Goal: Task Accomplishment & Management: Use online tool/utility

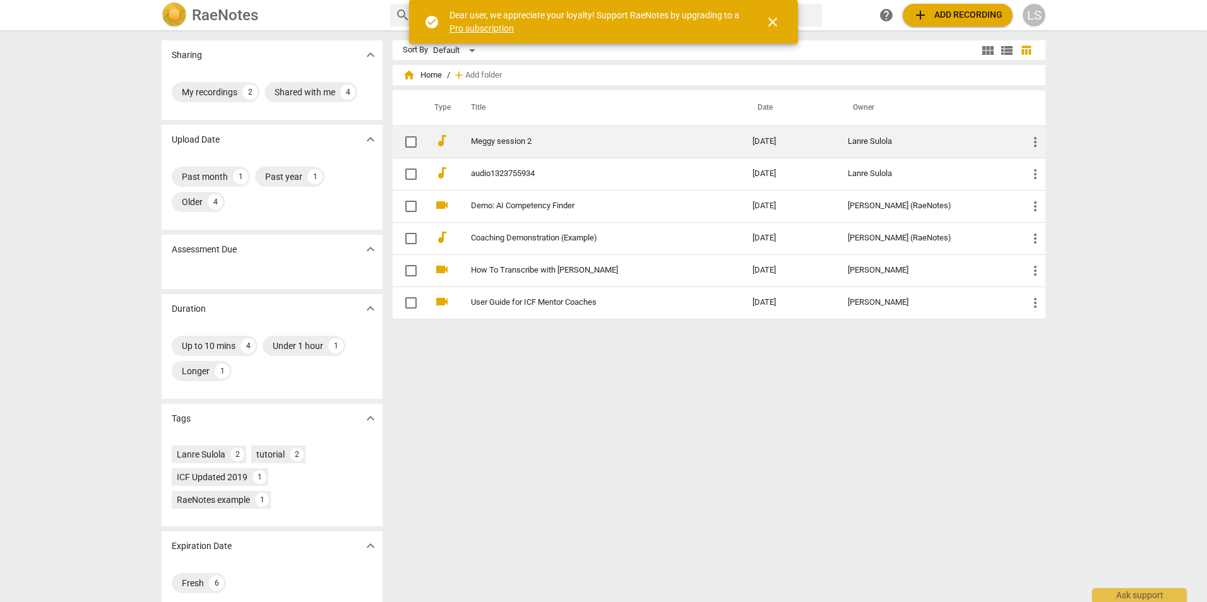
click at [513, 140] on link "Meggy session 2" at bounding box center [589, 141] width 236 height 9
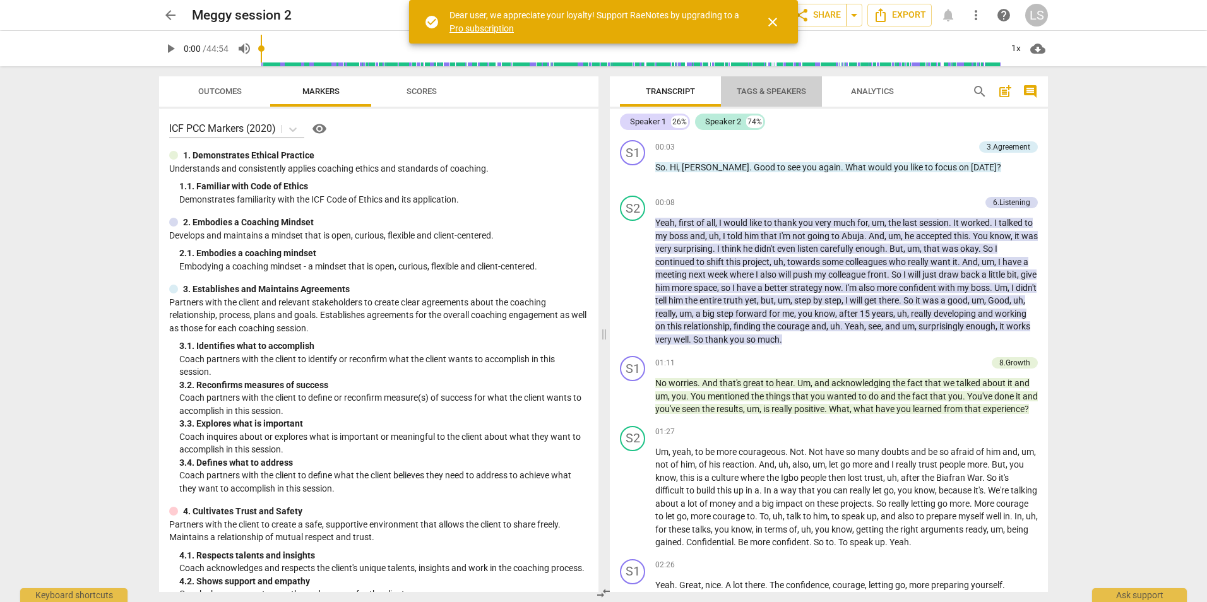
click at [762, 92] on span "Tags & Speakers" at bounding box center [771, 90] width 69 height 9
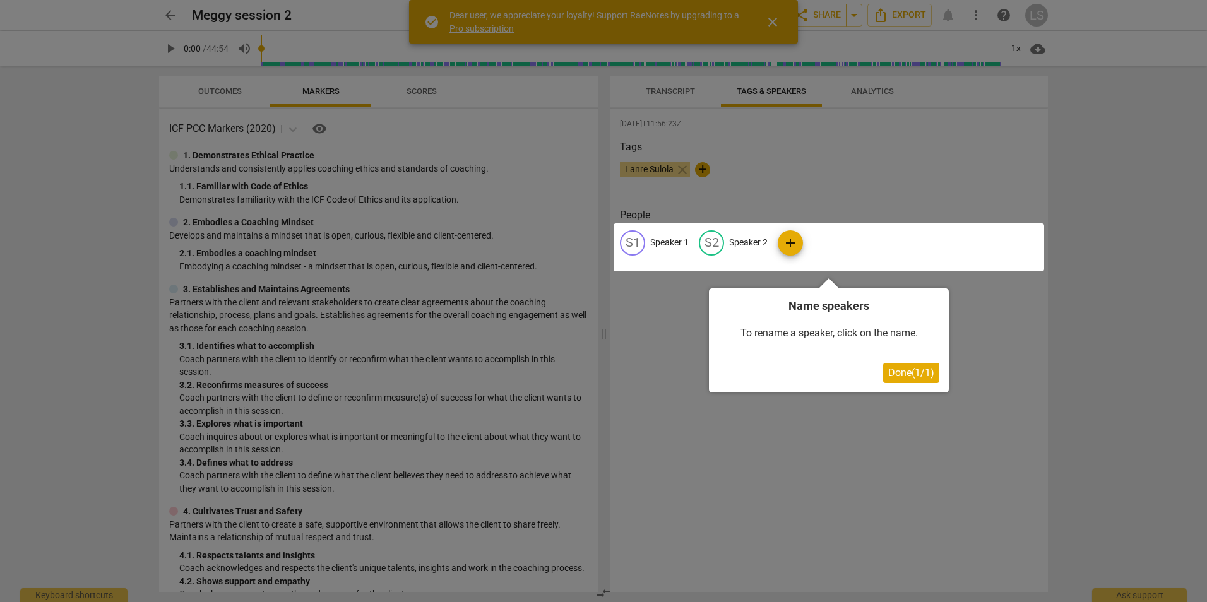
click at [668, 91] on div at bounding box center [603, 301] width 1207 height 602
click at [669, 91] on div at bounding box center [603, 301] width 1207 height 602
click at [899, 385] on div "Name speakers To rename a speaker, click on the name. Done ( 1 / 1 )" at bounding box center [829, 341] width 240 height 104
click at [905, 379] on button "Done ( 1 / 1 )" at bounding box center [911, 373] width 56 height 20
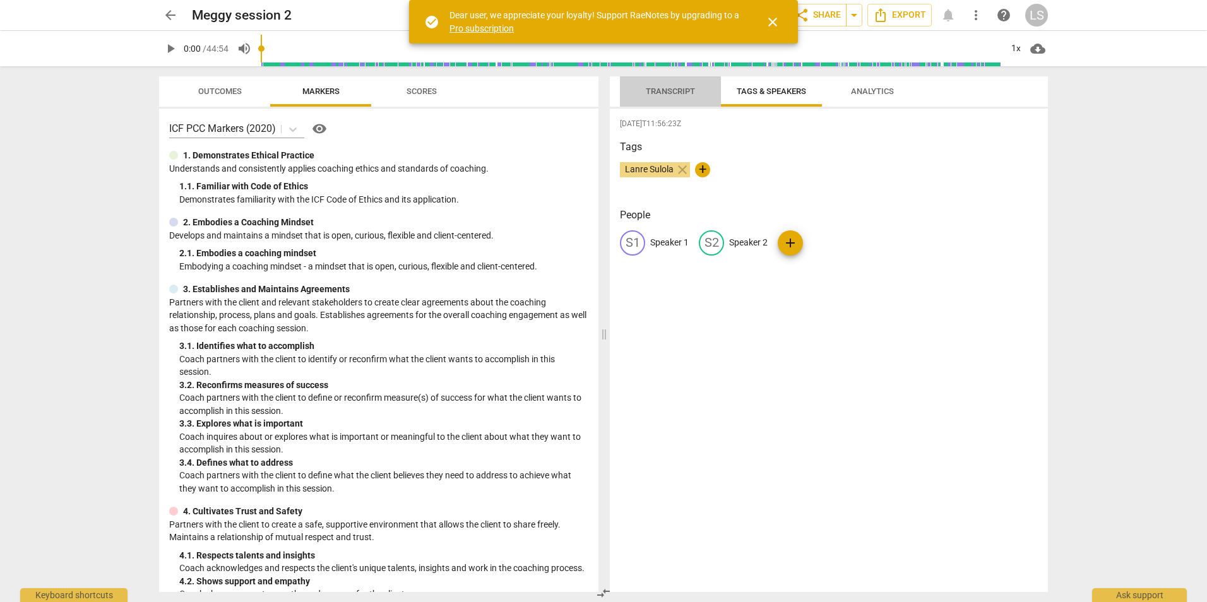
click at [667, 90] on span "Transcript" at bounding box center [670, 90] width 49 height 9
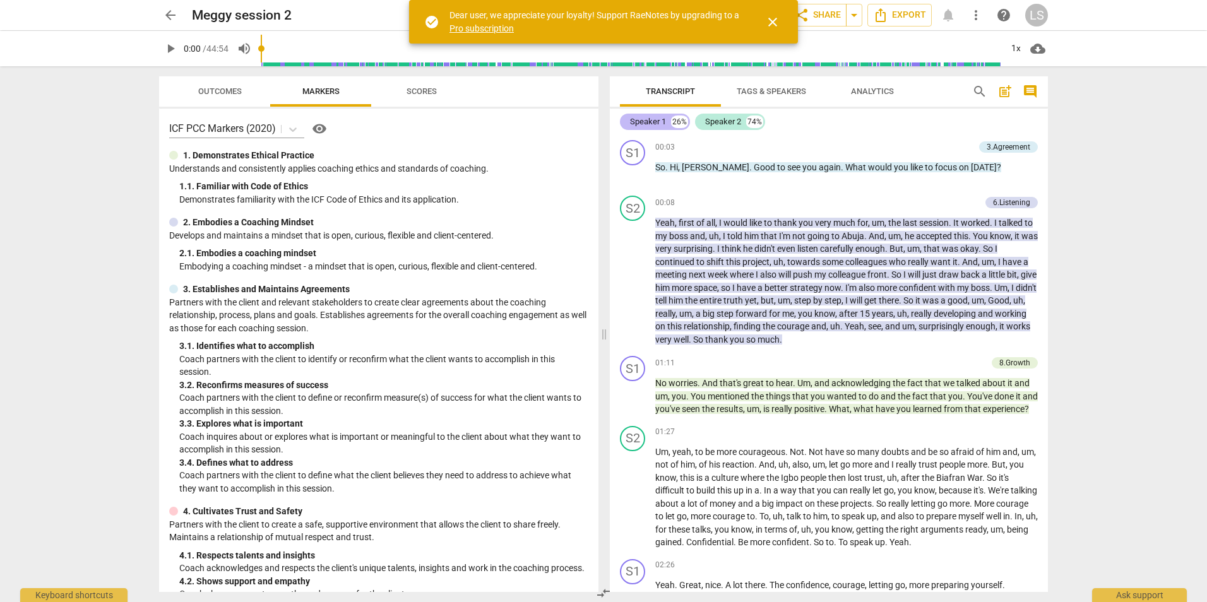
drag, startPoint x: 647, startPoint y: 122, endPoint x: 638, endPoint y: 120, distance: 9.8
click at [638, 120] on div "Speaker 1" at bounding box center [648, 122] width 36 height 13
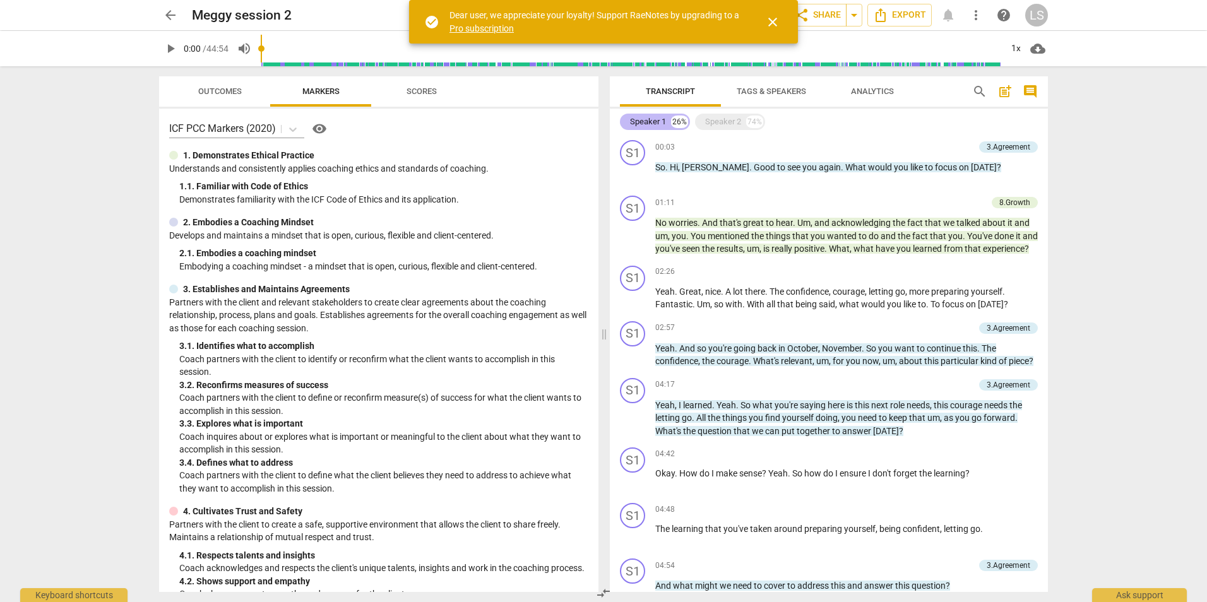
click at [646, 120] on div "Speaker 1" at bounding box center [648, 122] width 36 height 13
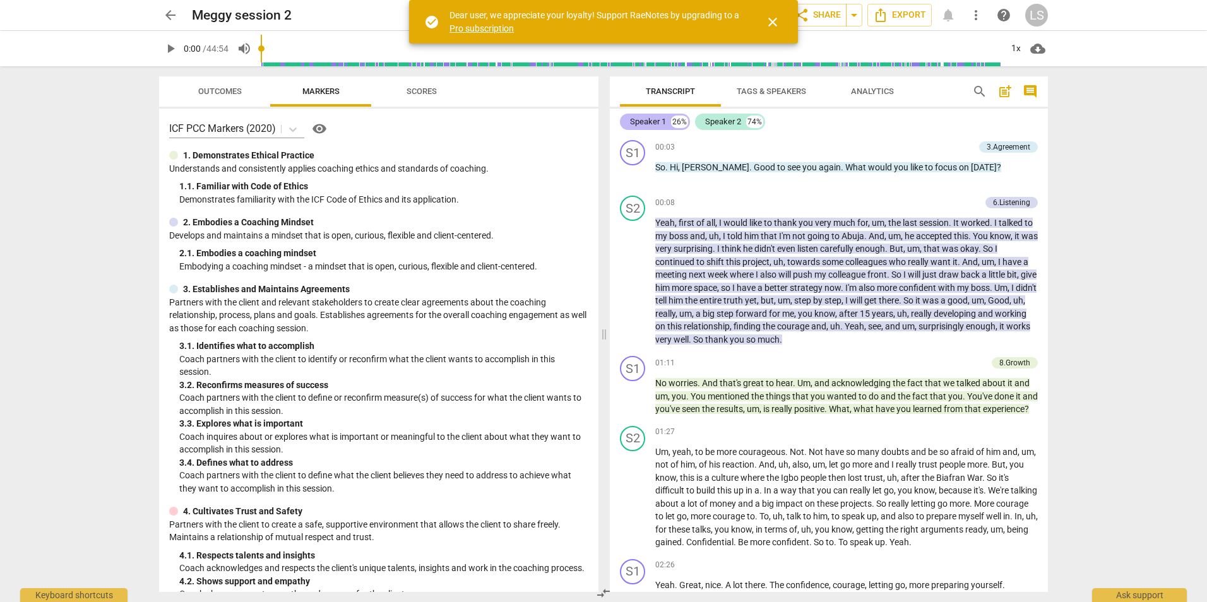
click at [646, 120] on div "Speaker 1" at bounding box center [648, 122] width 36 height 13
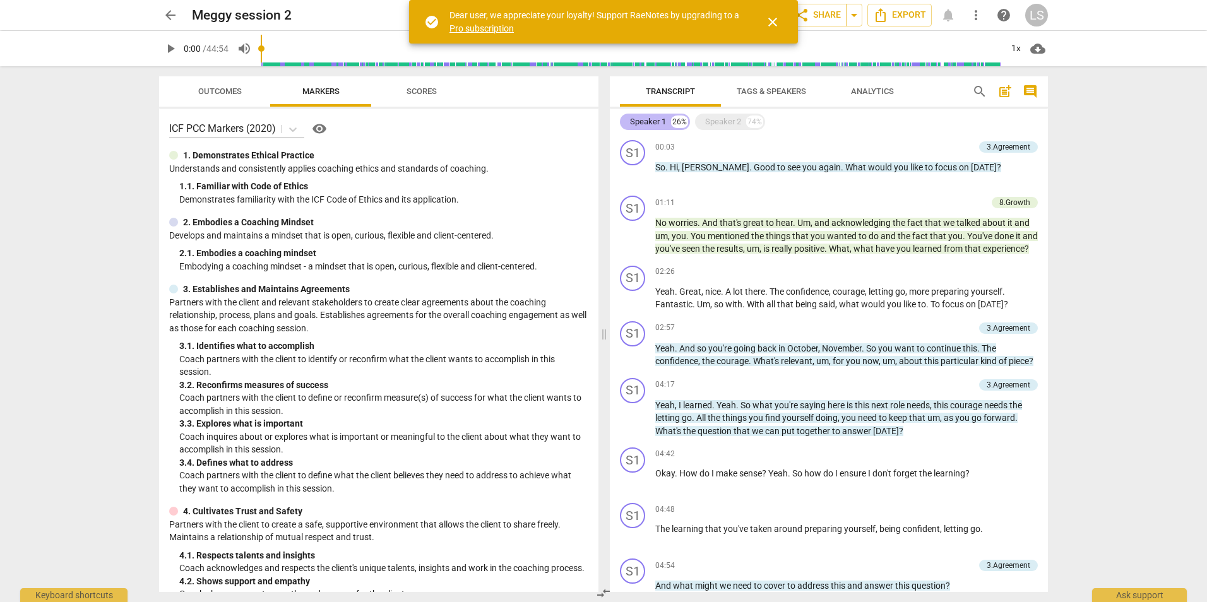
click at [646, 120] on div "Speaker 1" at bounding box center [648, 122] width 36 height 13
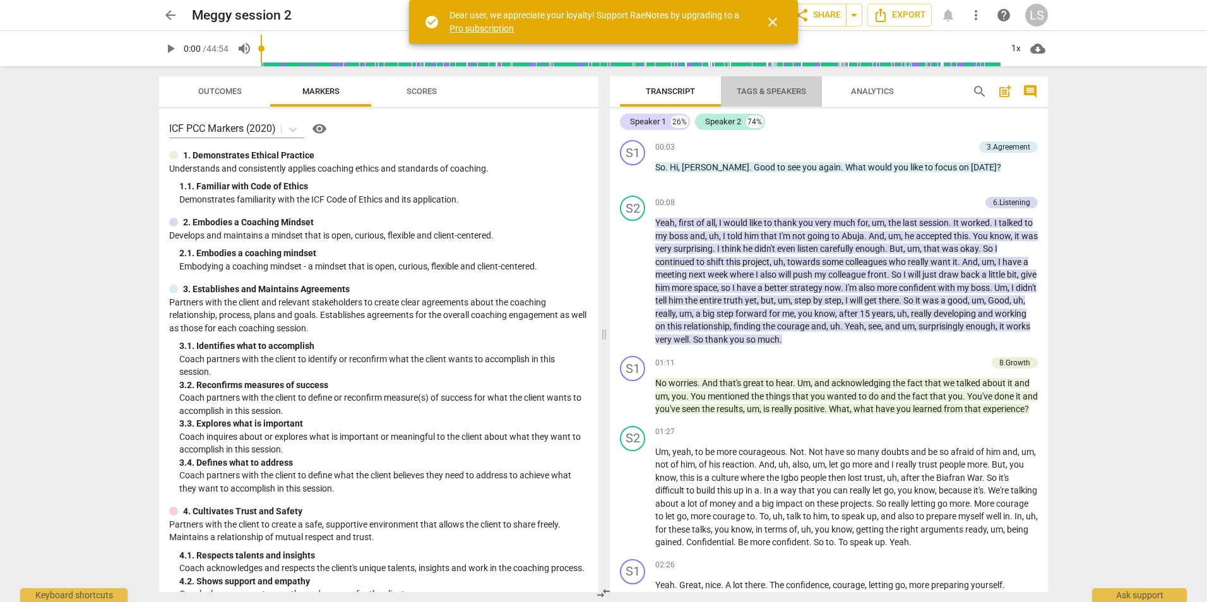
click at [773, 88] on span "Tags & Speakers" at bounding box center [771, 90] width 69 height 9
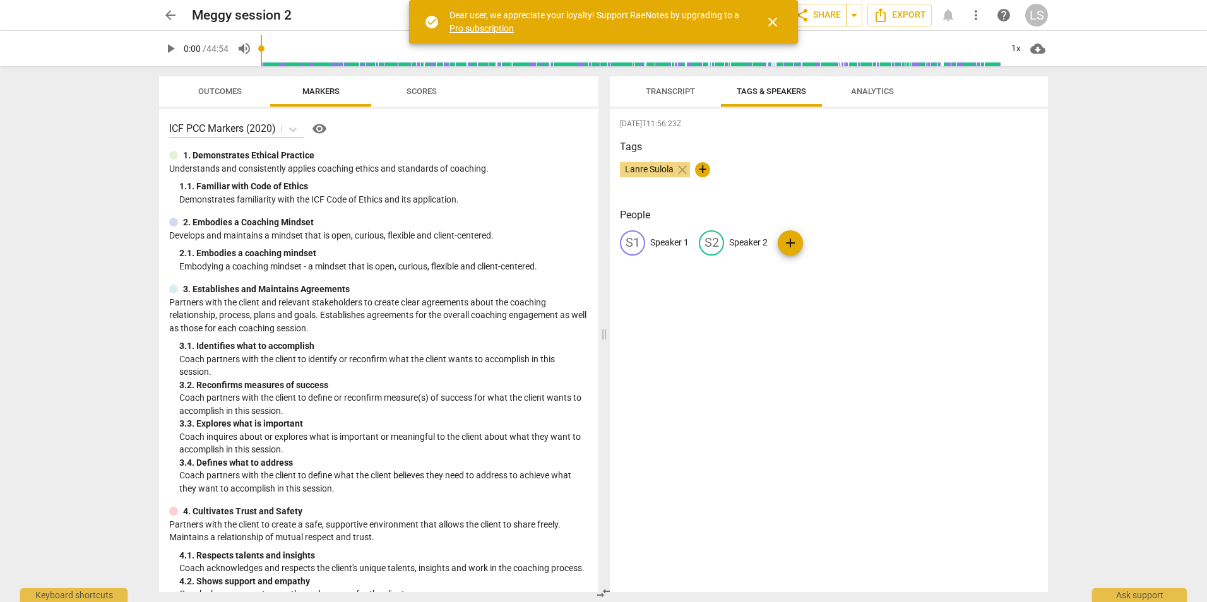
click at [670, 237] on p "Speaker 1" at bounding box center [669, 242] width 39 height 13
type input "Coach"
click at [835, 239] on p "Speaker 2" at bounding box center [830, 242] width 39 height 13
type input "Client"
click at [818, 168] on div "Lanre Sulola close +" at bounding box center [829, 174] width 418 height 25
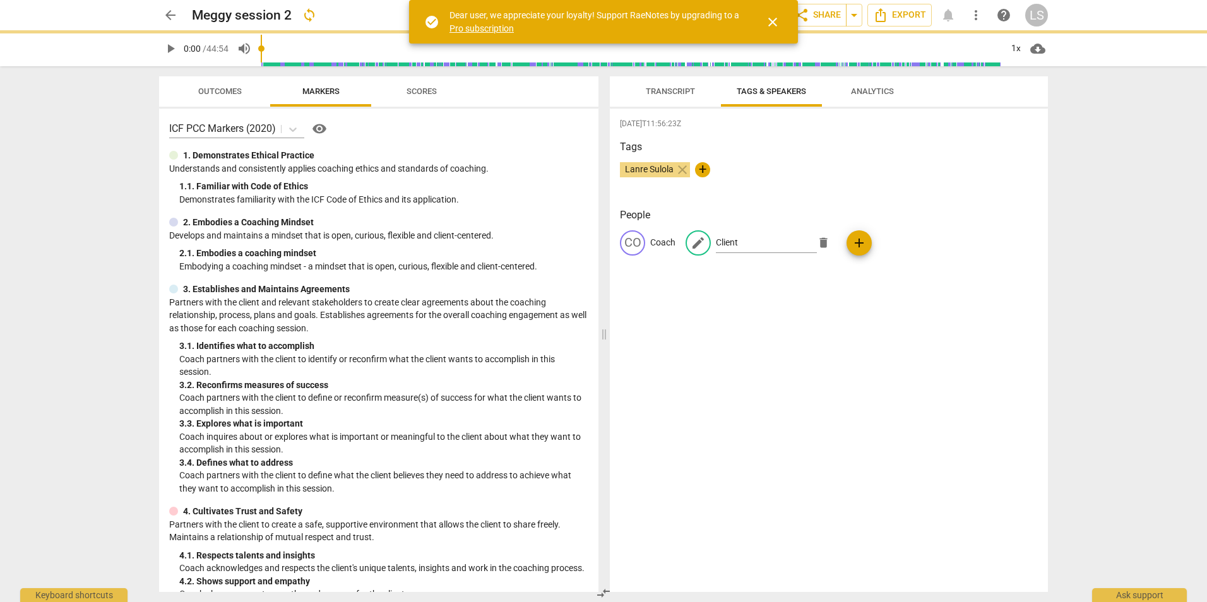
click at [671, 95] on span "Transcript" at bounding box center [670, 90] width 49 height 9
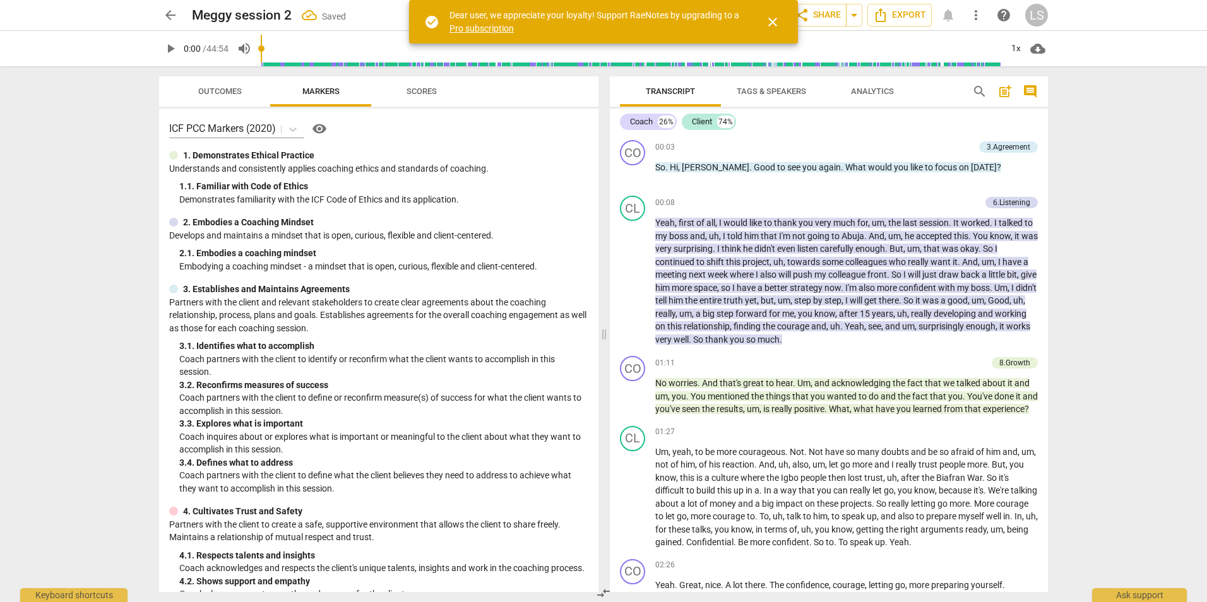
click at [676, 92] on span "Transcript" at bounding box center [670, 90] width 49 height 9
click at [773, 22] on span "close" at bounding box center [772, 22] width 15 height 15
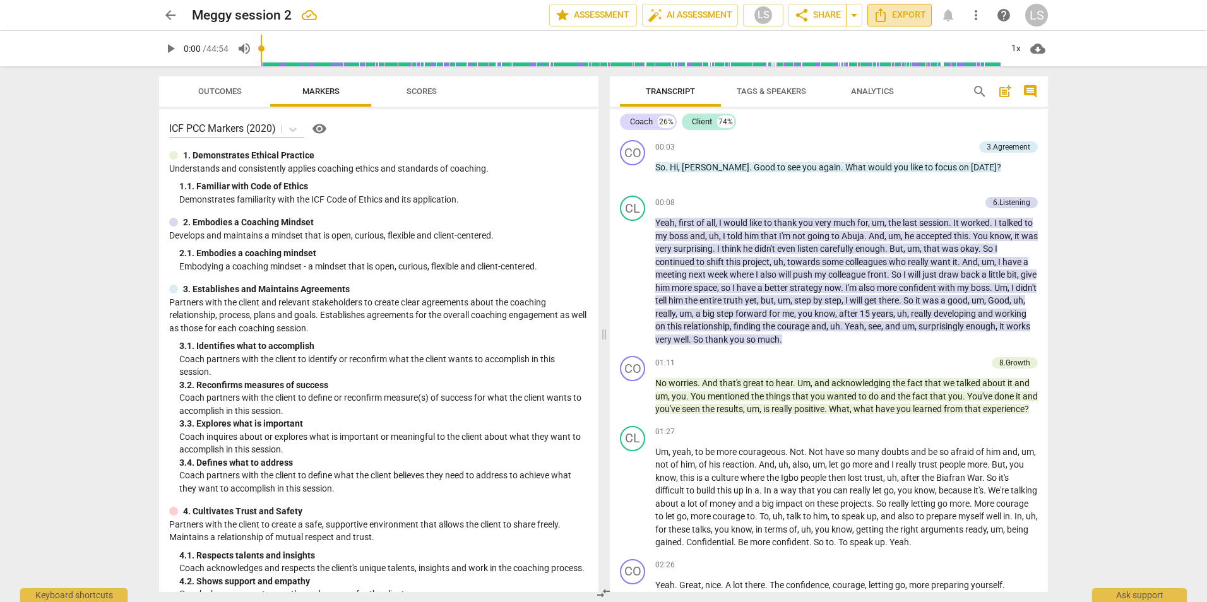
click at [896, 17] on span "Export" at bounding box center [899, 15] width 53 height 15
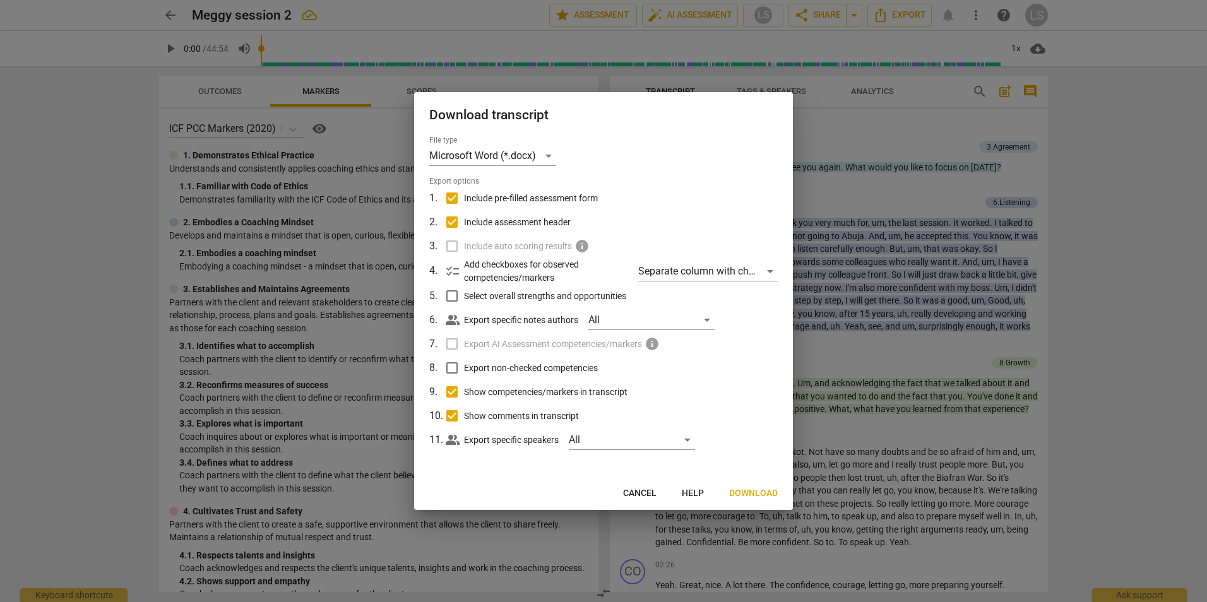
click at [453, 200] on input "Include pre-filled assessment form" at bounding box center [452, 198] width 24 height 24
checkbox input "false"
click at [454, 220] on label "Include assessment header" at bounding box center [602, 222] width 331 height 24
click at [451, 390] on input "Show competencies/markers in transcript" at bounding box center [452, 392] width 24 height 24
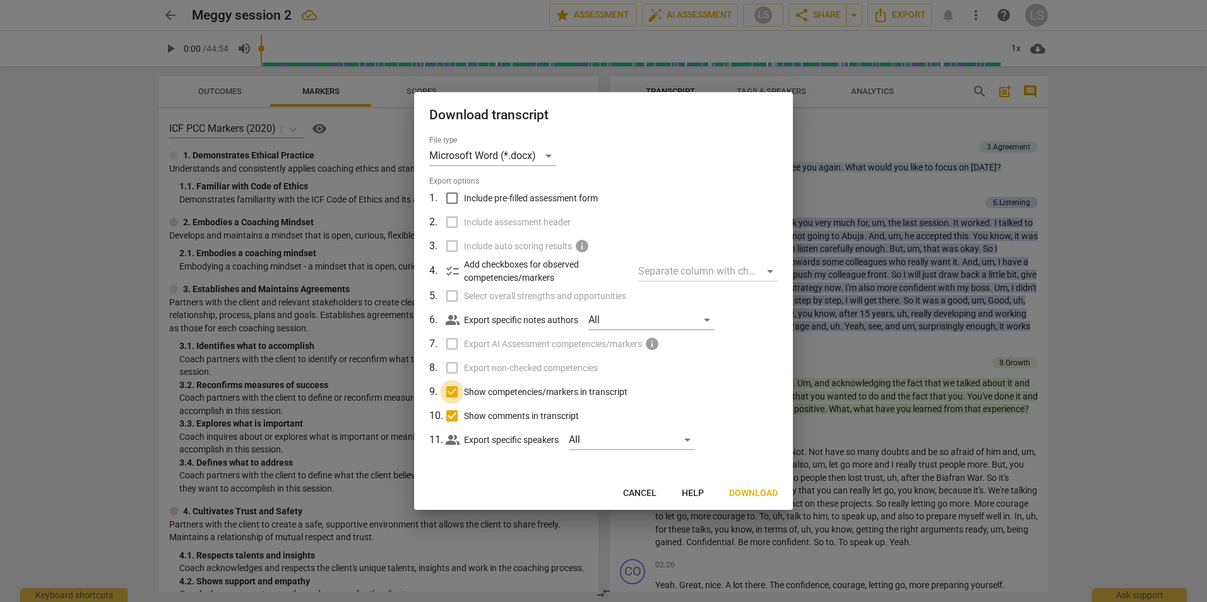
checkbox input "false"
click at [455, 416] on input "Show comments in transcript" at bounding box center [452, 416] width 24 height 24
checkbox input "false"
click at [755, 487] on span "Download" at bounding box center [753, 493] width 49 height 13
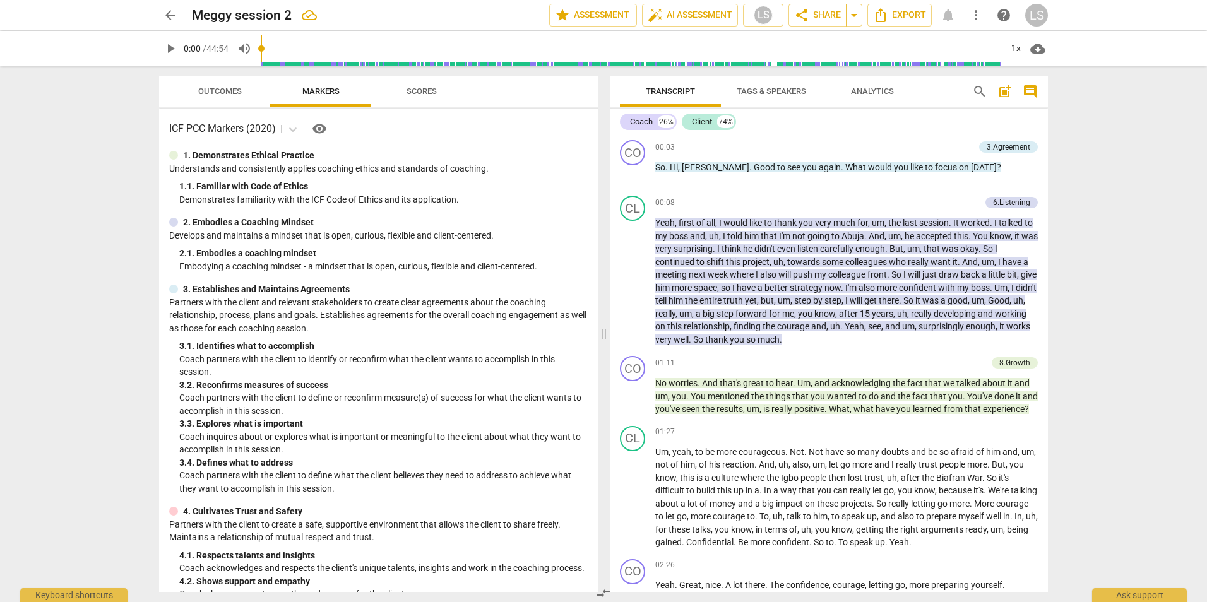
click at [173, 17] on span "arrow_back" at bounding box center [170, 15] width 15 height 15
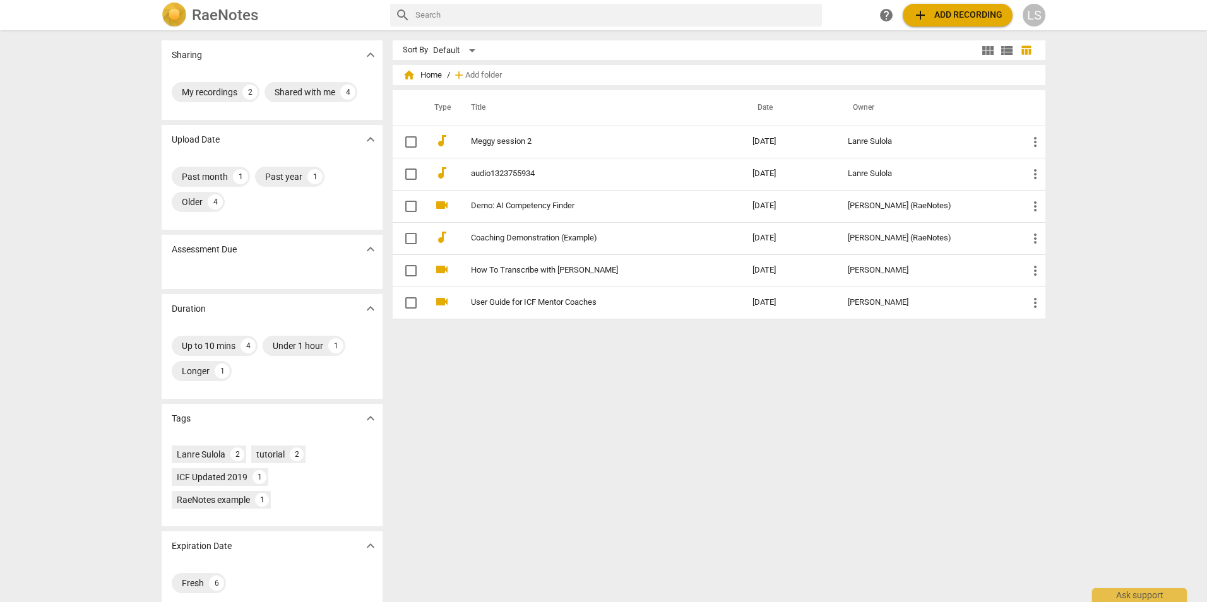
click at [927, 10] on span "add" at bounding box center [920, 15] width 15 height 15
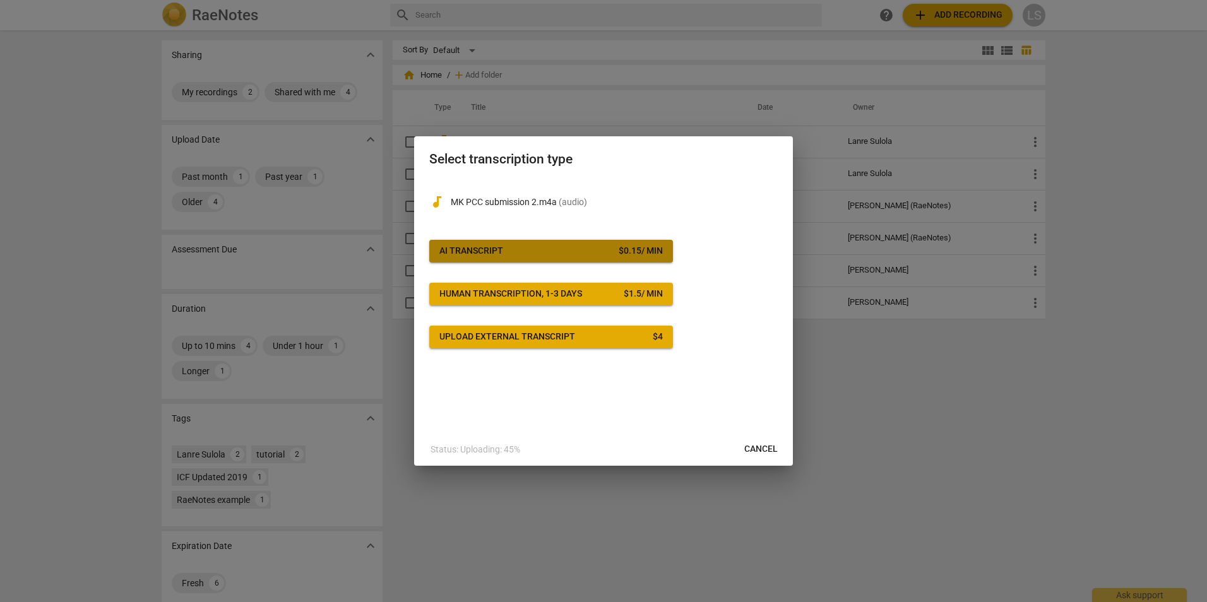
click at [647, 257] on div "$ 0.15 / min" at bounding box center [641, 251] width 44 height 13
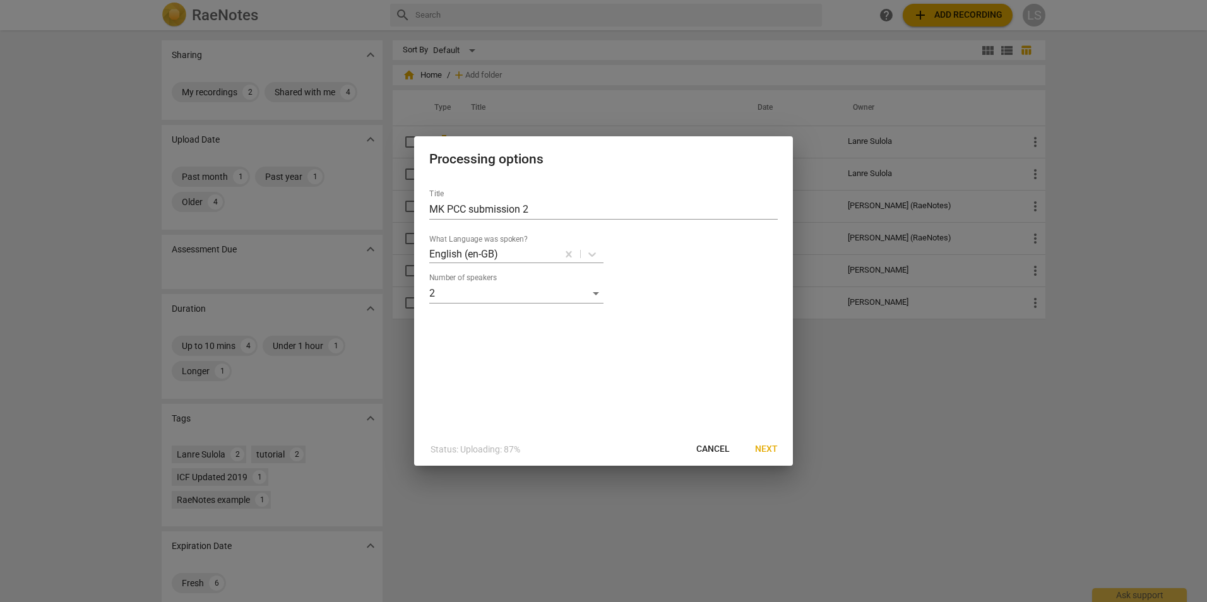
click at [773, 448] on span "Next" at bounding box center [766, 449] width 23 height 13
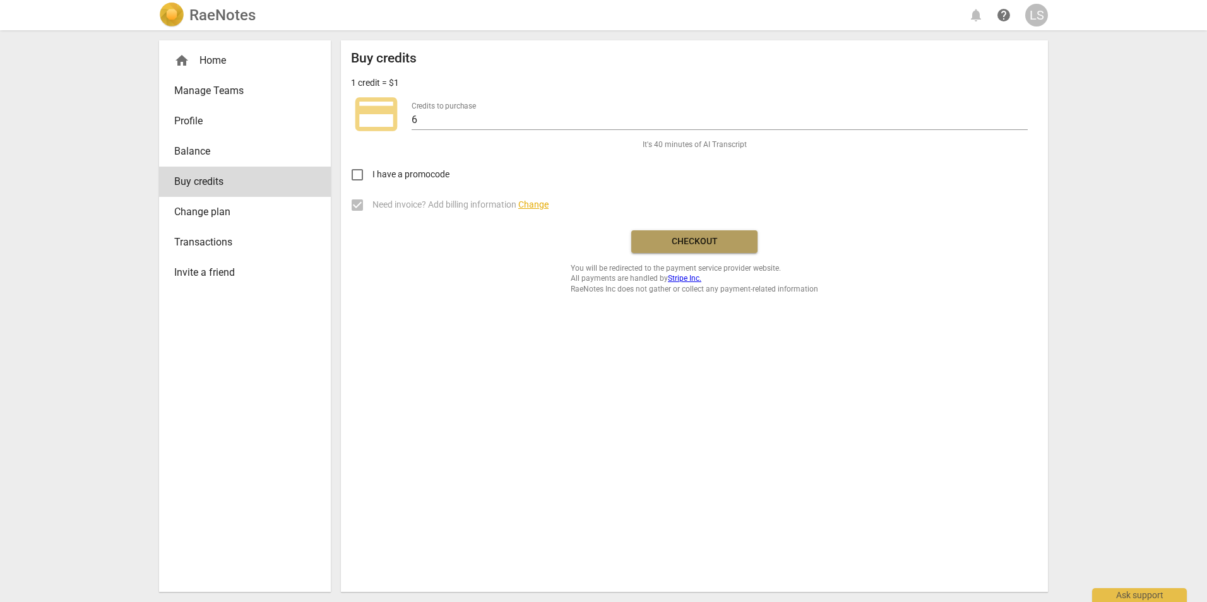
click at [667, 240] on span "Checkout" at bounding box center [694, 241] width 106 height 13
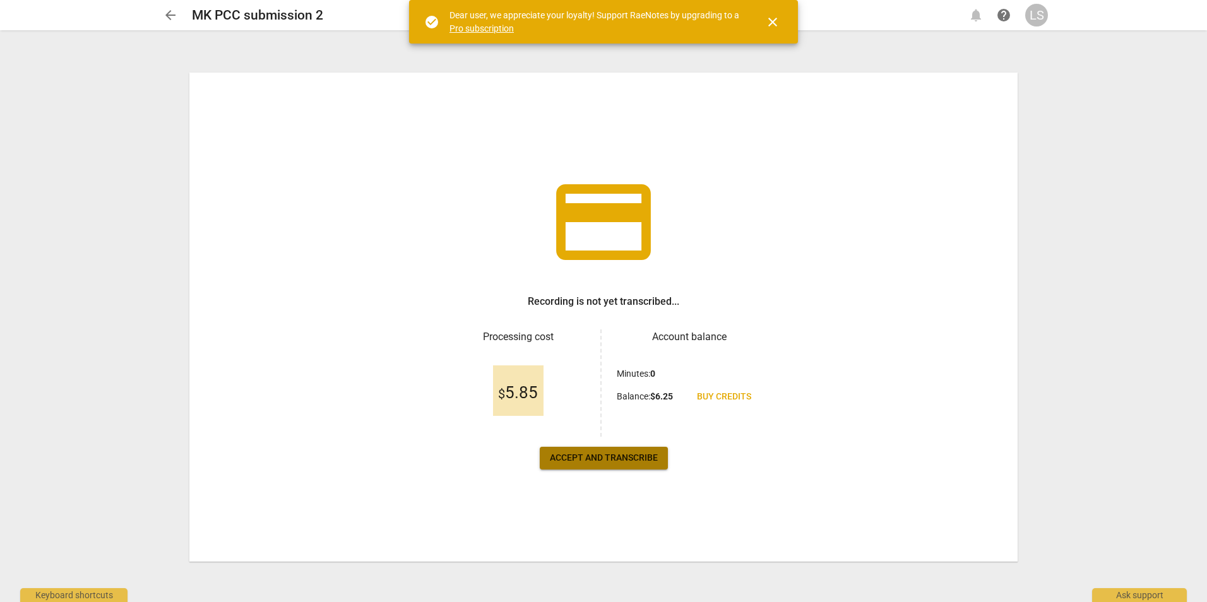
click at [623, 456] on span "Accept and transcribe" at bounding box center [604, 458] width 108 height 13
